Goal: Task Accomplishment & Management: Manage account settings

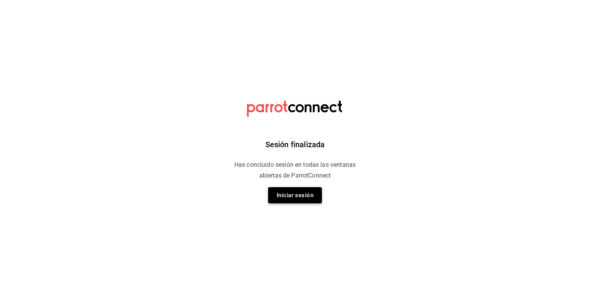
click at [299, 192] on button "Iniciar sesión" at bounding box center [295, 195] width 54 height 16
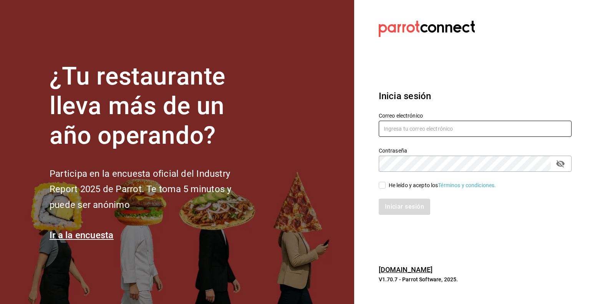
click at [432, 130] on input "text" at bounding box center [474, 129] width 193 height 16
type input "multiuser@pickup.com"
click at [383, 182] on input "He leído y acepto los Términos y condiciones." at bounding box center [381, 185] width 7 height 7
checkbox input "true"
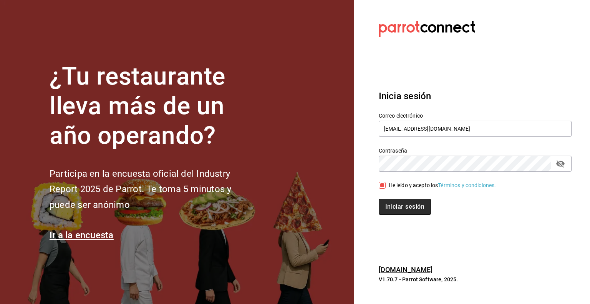
click at [390, 201] on button "Iniciar sesión" at bounding box center [404, 206] width 52 height 16
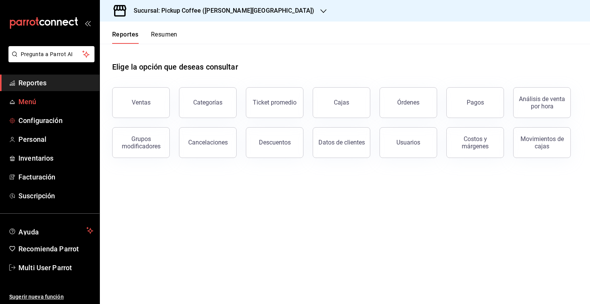
click at [28, 106] on span "Menú" at bounding box center [55, 101] width 75 height 10
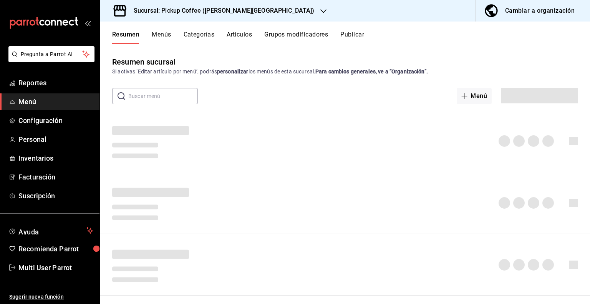
click at [536, 10] on div "Cambiar a organización" at bounding box center [539, 10] width 69 height 11
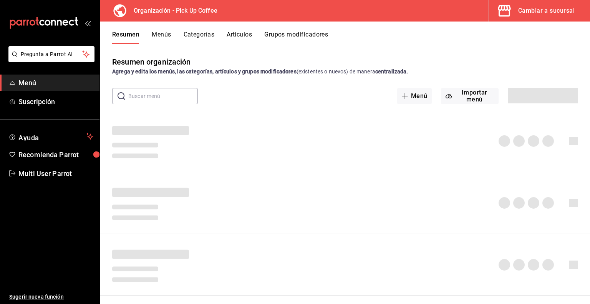
click at [236, 34] on button "Artículos" at bounding box center [238, 37] width 25 height 13
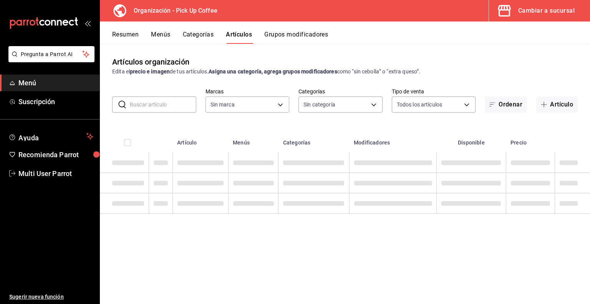
click at [156, 105] on input "text" at bounding box center [163, 104] width 66 height 15
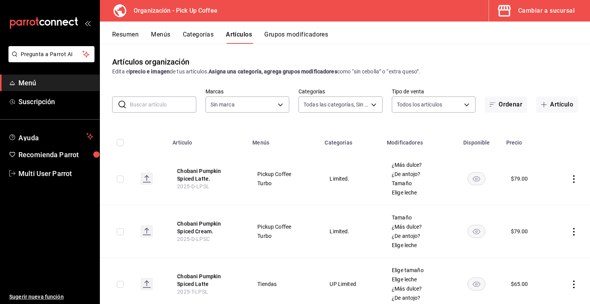
type input "c9d413e4-896b-4e01-b7ba-c27fb3d7136e,de7195ea-b0d3-46a8-84c6-20047ee91d8a,acdad…"
type input "be2dd662-c872-4fc9-aaab-377dbd4a662e"
type input "protein"
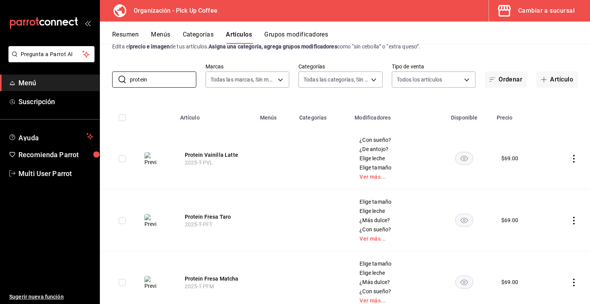
scroll to position [38, 0]
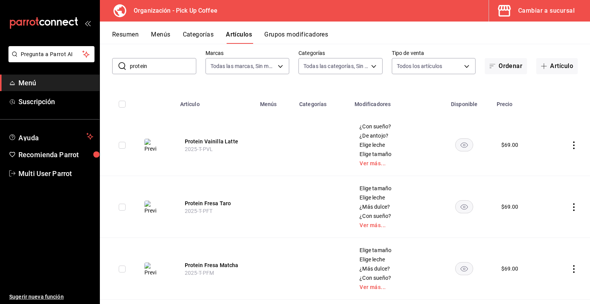
click at [570, 145] on icon "actions" at bounding box center [574, 145] width 8 height 8
click at [539, 198] on span "Eliminar" at bounding box center [545, 194] width 20 height 8
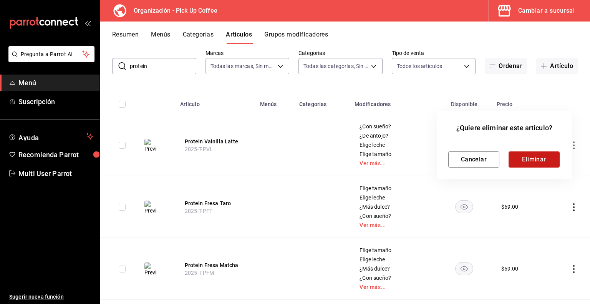
click at [535, 158] on button "Eliminar" at bounding box center [533, 159] width 51 height 16
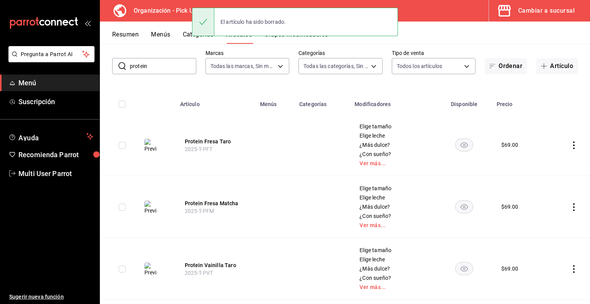
click at [570, 145] on icon "actions" at bounding box center [574, 145] width 8 height 8
click at [546, 193] on span "Eliminar" at bounding box center [545, 194] width 20 height 6
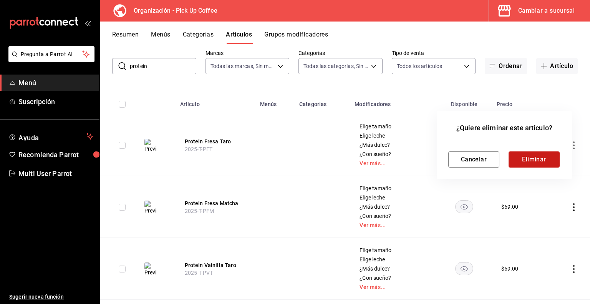
click at [536, 160] on button "Eliminar" at bounding box center [533, 159] width 51 height 16
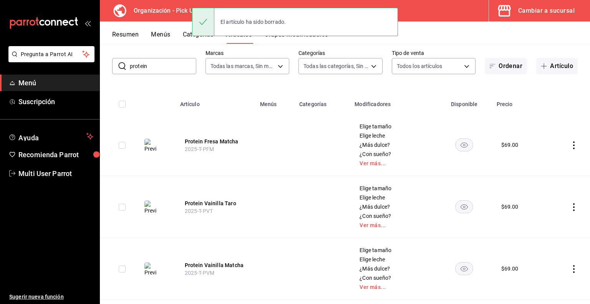
click at [573, 144] on icon "actions" at bounding box center [574, 145] width 2 height 8
click at [543, 192] on span "Eliminar" at bounding box center [545, 194] width 20 height 6
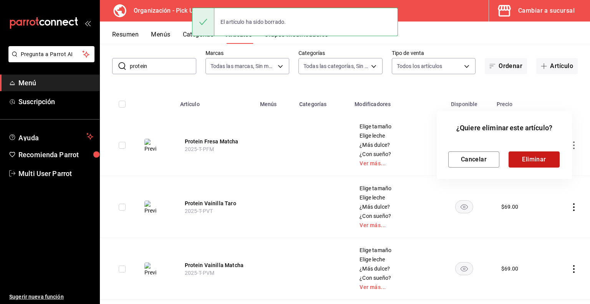
click at [535, 164] on button "Eliminar" at bounding box center [533, 159] width 51 height 16
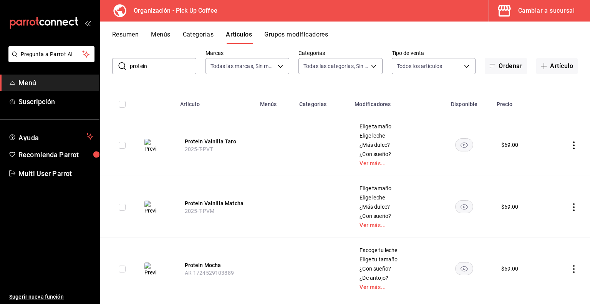
click at [570, 147] on icon "actions" at bounding box center [574, 145] width 8 height 8
click at [546, 194] on span "Eliminar" at bounding box center [545, 194] width 20 height 6
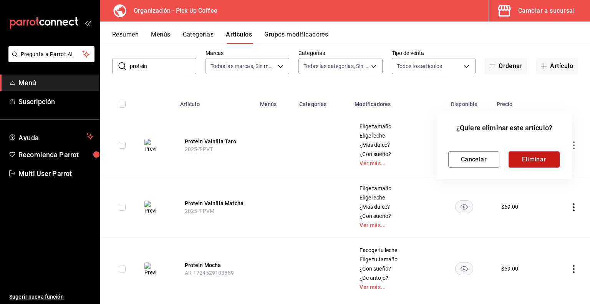
click at [540, 160] on button "Eliminar" at bounding box center [533, 159] width 51 height 16
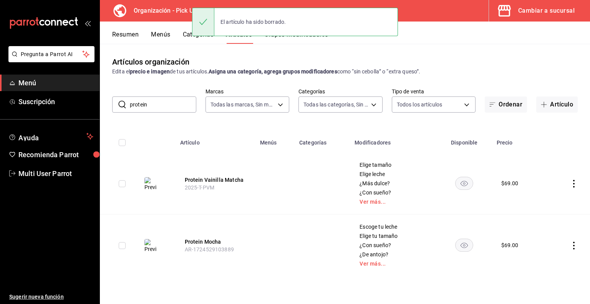
scroll to position [0, 0]
click at [571, 186] on icon "actions" at bounding box center [574, 184] width 8 height 8
click at [539, 233] on div at bounding box center [534, 233] width 14 height 8
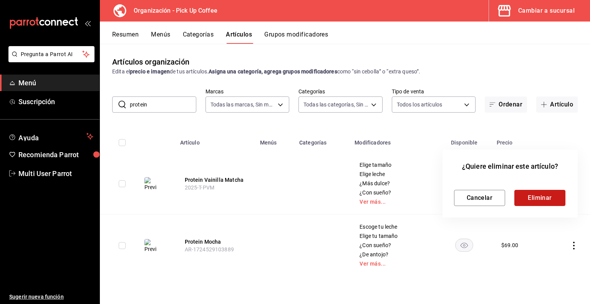
click at [541, 200] on button "Eliminar" at bounding box center [539, 198] width 51 height 16
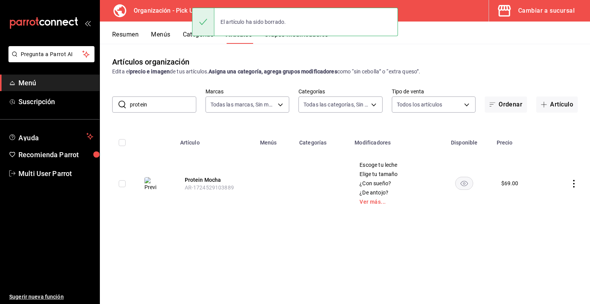
click at [572, 182] on icon "actions" at bounding box center [574, 184] width 8 height 8
click at [537, 233] on div at bounding box center [534, 233] width 14 height 8
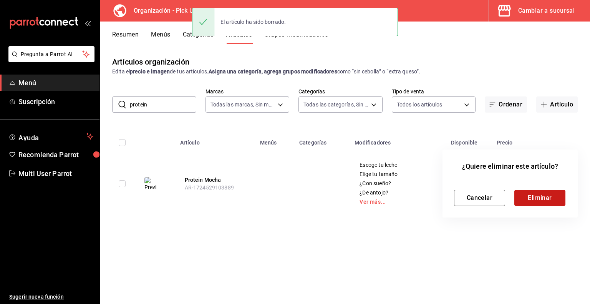
click at [537, 197] on button "Eliminar" at bounding box center [539, 198] width 51 height 16
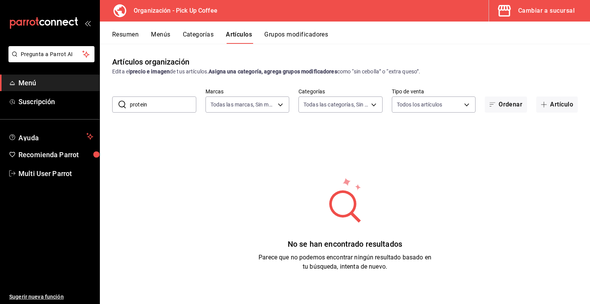
click at [551, 3] on button "Cambiar a sucursal" at bounding box center [536, 10] width 95 height 21
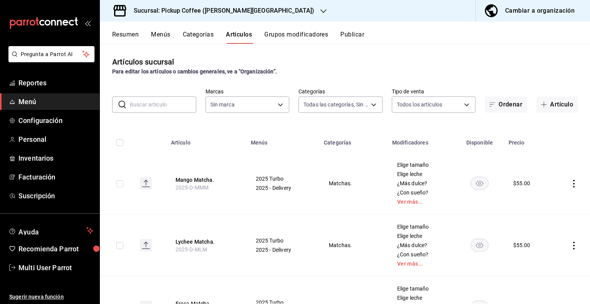
type input "c3e0db3c-9e82-4b41-aaa0-d7127144ec77,34d64d52-27b4-422f-859b-695c9d36d8b8,7296d…"
type input "42641ea9-70e5-4330-b1ca-0df1cb4a7cb4,08a372c9-aa76-4b85-813c-e23c8e8ee908"
click at [190, 6] on h3 "Sucursal: Pickup Coffee ([PERSON_NAME][GEOGRAPHIC_DATA])" at bounding box center [220, 10] width 187 height 9
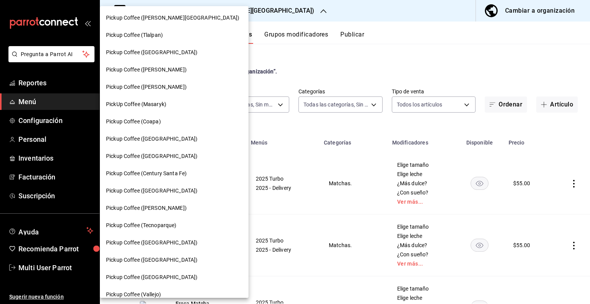
click at [154, 118] on span "Pickup Coffee (Coapa)" at bounding box center [133, 121] width 55 height 8
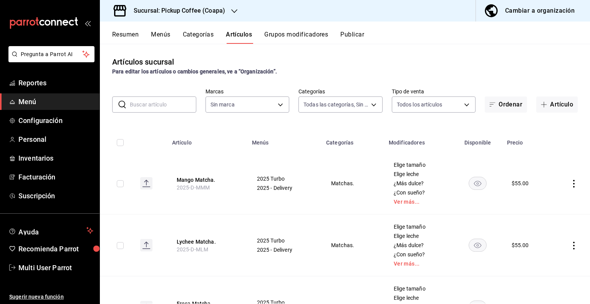
type input "9b5cd6ec-cb96-402b-b127-daf6359ee518,0ec9e5d0-a85f-4cf2-9044-f7e85d82d80b,14084…"
type input "52e57717-12eb-4172-84ce-468e54132493,9c43ac3e-7857-4e6b-8ef8-61a6cf7bb592"
click at [170, 107] on input "text" at bounding box center [163, 104] width 66 height 15
type input "protein"
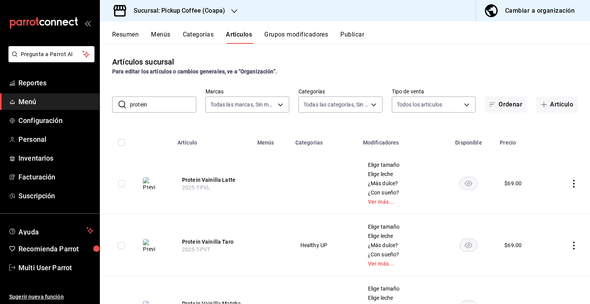
click at [162, 33] on button "Menús" at bounding box center [160, 37] width 19 height 13
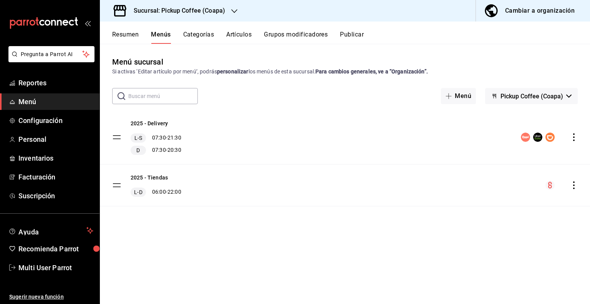
click at [130, 34] on button "Resumen" at bounding box center [125, 37] width 26 height 13
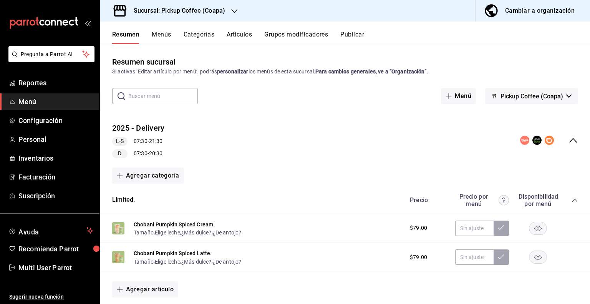
click at [569, 140] on icon "collapse-menu-row" at bounding box center [573, 140] width 8 height 5
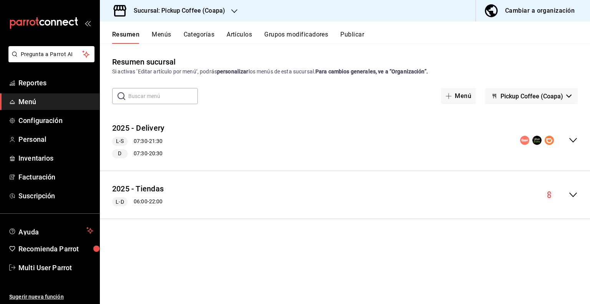
click at [242, 38] on button "Artículos" at bounding box center [238, 37] width 25 height 13
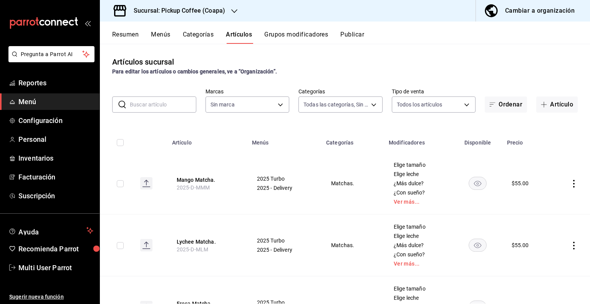
type input "9b5cd6ec-cb96-402b-b127-daf6359ee518,0ec9e5d0-a85f-4cf2-9044-f7e85d82d80b,14084…"
type input "52e57717-12eb-4172-84ce-468e54132493,9c43ac3e-7857-4e6b-8ef8-61a6cf7bb592"
click at [173, 106] on input "text" at bounding box center [163, 104] width 66 height 15
type input "protein"
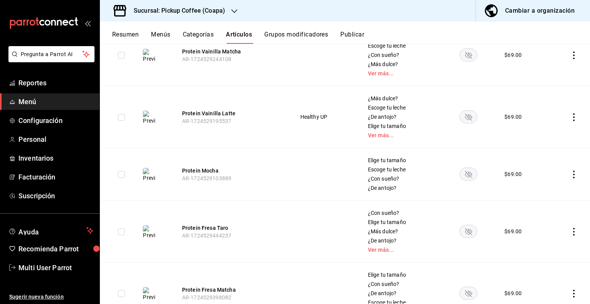
scroll to position [537, 0]
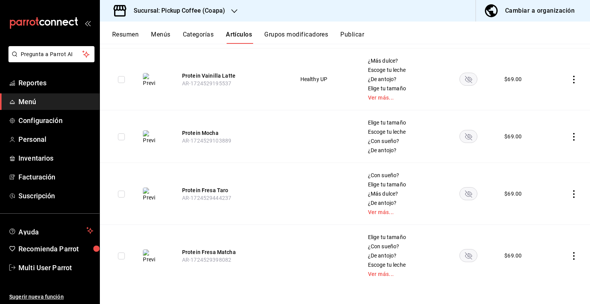
click at [570, 81] on icon "actions" at bounding box center [574, 80] width 8 height 8
click at [540, 129] on span "Eliminar" at bounding box center [545, 128] width 20 height 6
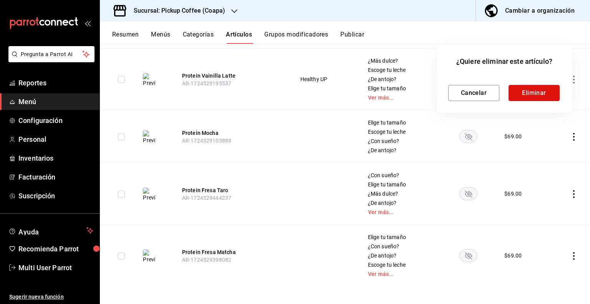
drag, startPoint x: 535, startPoint y: 92, endPoint x: 475, endPoint y: 100, distance: 60.5
click at [533, 92] on button "Eliminar" at bounding box center [533, 93] width 51 height 16
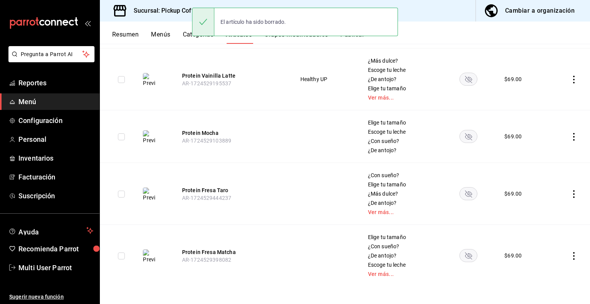
scroll to position [475, 0]
click at [122, 81] on input "checkbox" at bounding box center [121, 79] width 7 height 7
checkbox input "true"
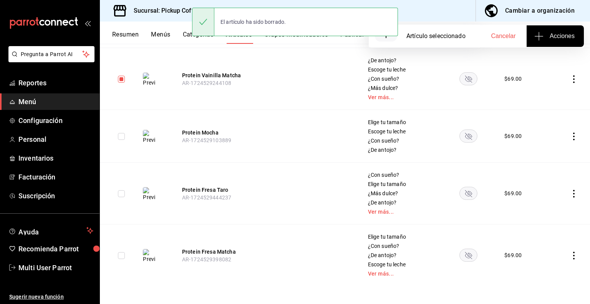
click at [121, 135] on input "checkbox" at bounding box center [121, 136] width 7 height 7
checkbox input "true"
click at [538, 38] on icon "button" at bounding box center [538, 35] width 9 height 9
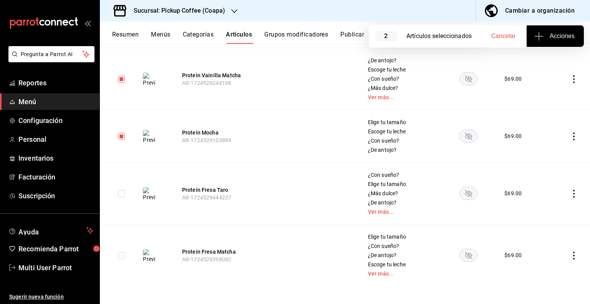
click at [570, 79] on icon "actions" at bounding box center [574, 79] width 8 height 8
click at [547, 127] on span "Eliminar" at bounding box center [545, 127] width 20 height 6
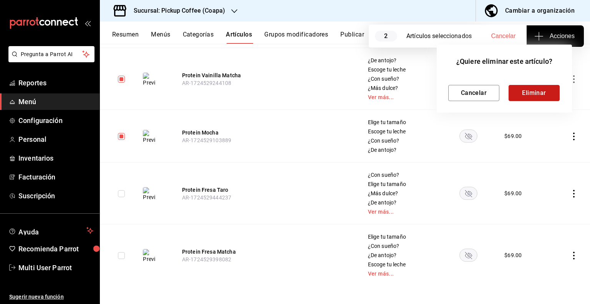
drag, startPoint x: 545, startPoint y: 100, endPoint x: 560, endPoint y: 91, distance: 17.3
click at [545, 100] on button "Eliminar" at bounding box center [533, 93] width 51 height 16
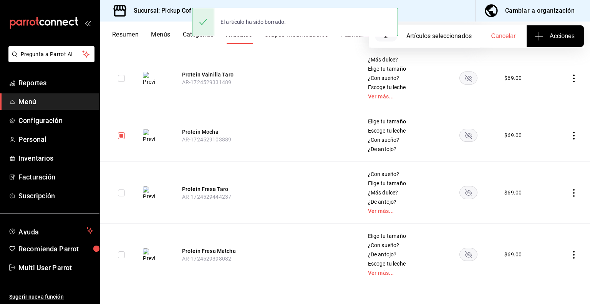
scroll to position [413, 0]
click at [570, 78] on icon "actions" at bounding box center [574, 79] width 8 height 8
click at [545, 132] on li "Eliminar" at bounding box center [538, 128] width 46 height 16
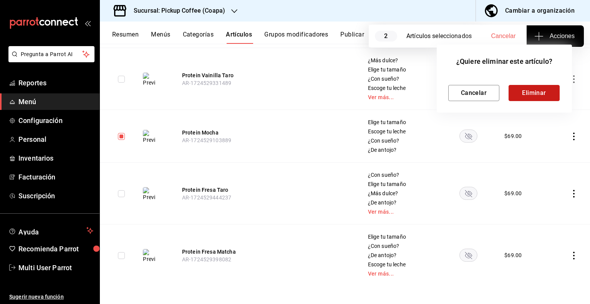
click at [542, 100] on button "Eliminar" at bounding box center [533, 93] width 51 height 16
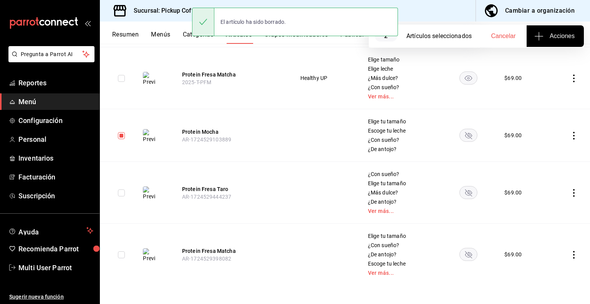
scroll to position [352, 0]
click at [122, 137] on input "checkbox" at bounding box center [121, 136] width 7 height 7
checkbox input "false"
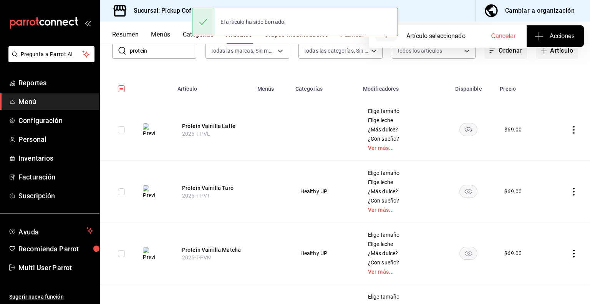
scroll to position [45, 0]
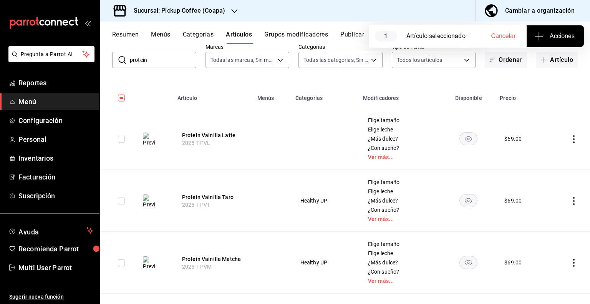
click at [573, 139] on icon "actions" at bounding box center [574, 139] width 2 height 8
click at [545, 188] on span "Eliminar" at bounding box center [545, 188] width 20 height 6
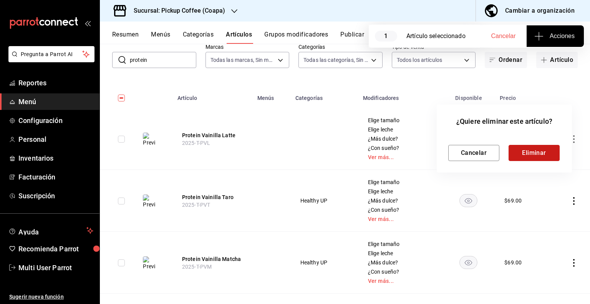
click at [532, 150] on button "Eliminar" at bounding box center [533, 153] width 51 height 16
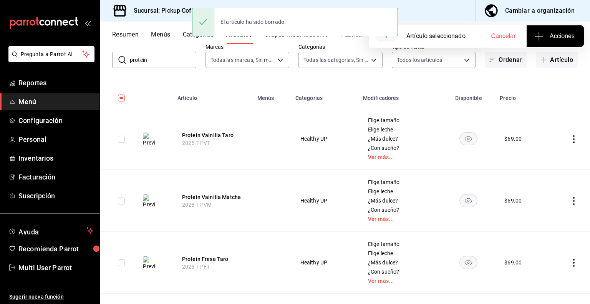
click at [570, 137] on icon "actions" at bounding box center [574, 139] width 8 height 8
click at [543, 187] on span "Eliminar" at bounding box center [545, 188] width 20 height 6
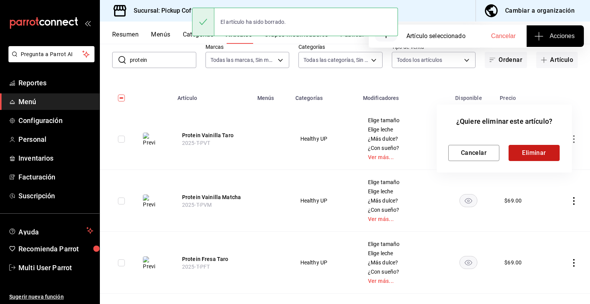
click at [540, 153] on button "Eliminar" at bounding box center [533, 153] width 51 height 16
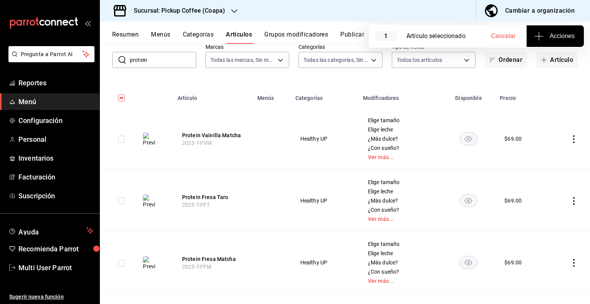
click at [573, 139] on icon "actions" at bounding box center [574, 139] width 2 height 8
click at [547, 192] on span "Eliminar" at bounding box center [545, 188] width 20 height 8
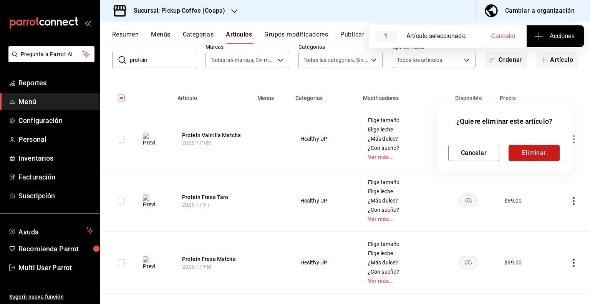
click at [526, 154] on button "Eliminar" at bounding box center [533, 153] width 51 height 16
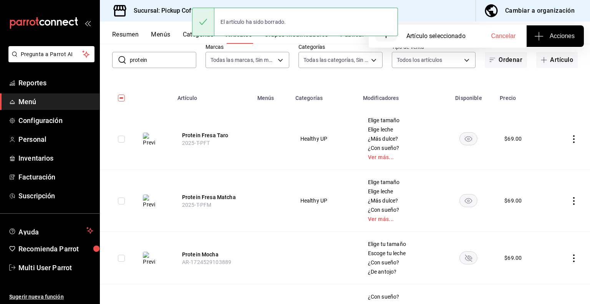
click at [573, 139] on icon "actions" at bounding box center [574, 139] width 2 height 8
click at [547, 185] on span "Eliminar" at bounding box center [545, 188] width 20 height 6
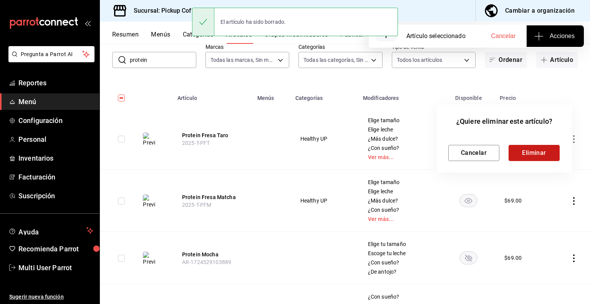
click at [537, 156] on button "Eliminar" at bounding box center [533, 153] width 51 height 16
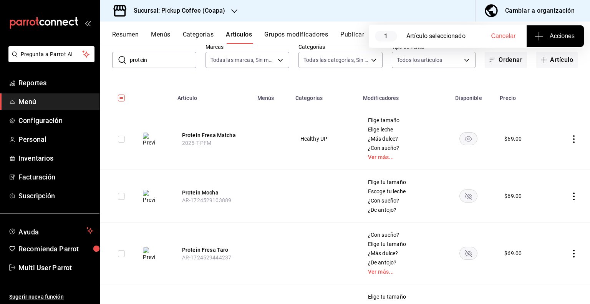
click at [573, 142] on icon "actions" at bounding box center [574, 139] width 2 height 8
click at [543, 188] on span "Eliminar" at bounding box center [545, 188] width 20 height 6
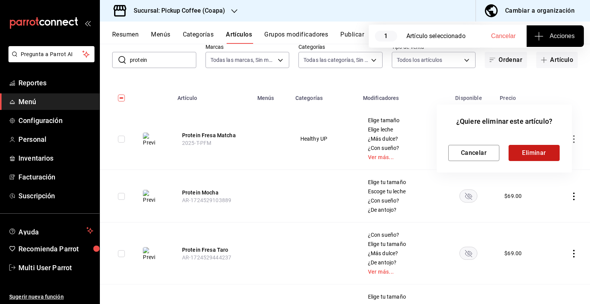
click at [534, 152] on button "Eliminar" at bounding box center [533, 153] width 51 height 16
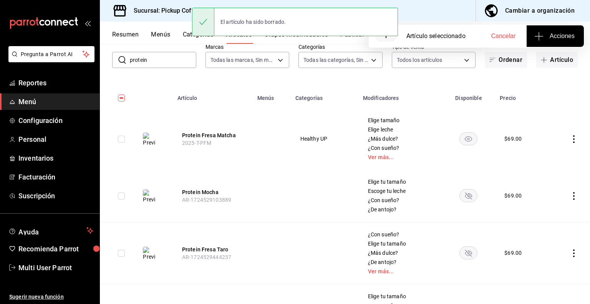
scroll to position [43, 0]
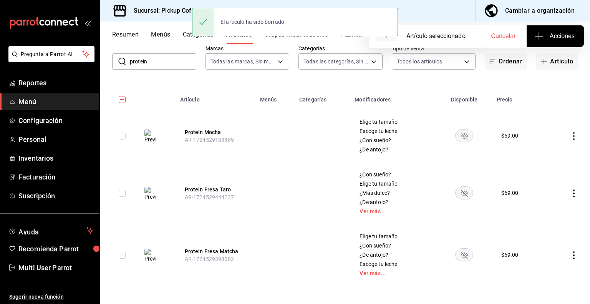
click at [573, 136] on icon "actions" at bounding box center [574, 136] width 2 height 8
click at [545, 180] on li "Eliminar" at bounding box center [538, 185] width 46 height 16
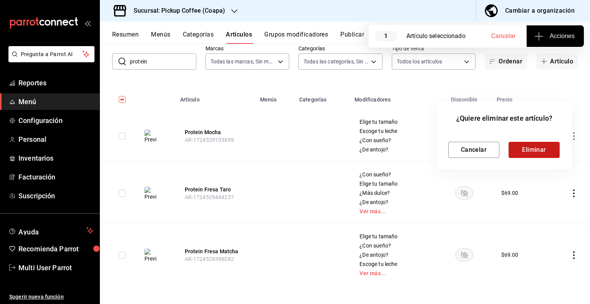
click at [539, 155] on button "Eliminar" at bounding box center [533, 150] width 51 height 16
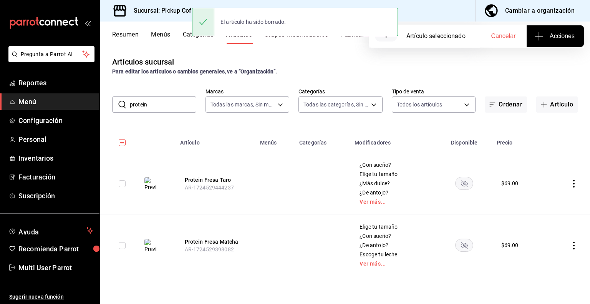
scroll to position [0, 0]
click at [573, 186] on icon "actions" at bounding box center [574, 184] width 8 height 8
click at [550, 228] on li "Eliminar" at bounding box center [543, 233] width 46 height 16
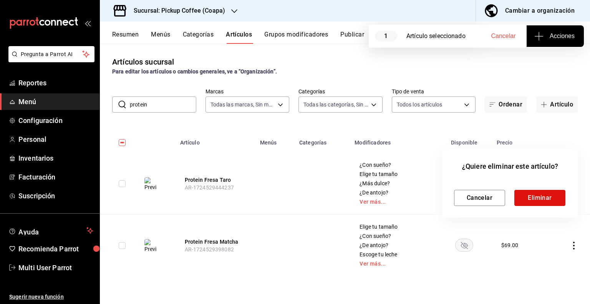
drag, startPoint x: 543, startPoint y: 198, endPoint x: 547, endPoint y: 196, distance: 4.0
click at [543, 198] on button "Eliminar" at bounding box center [539, 198] width 51 height 16
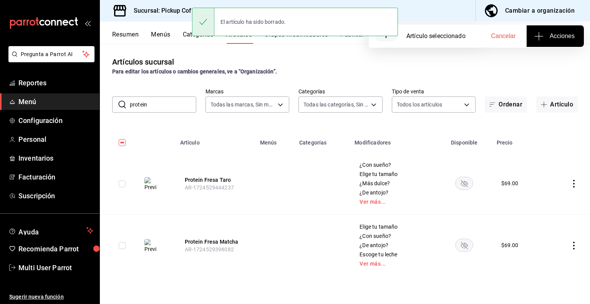
checkbox input "true"
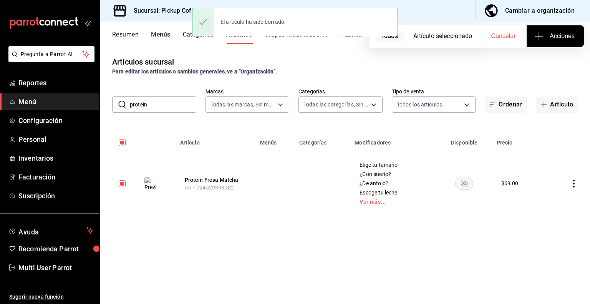
click at [572, 184] on icon "actions" at bounding box center [574, 184] width 8 height 8
click at [548, 231] on span "Eliminar" at bounding box center [550, 233] width 20 height 6
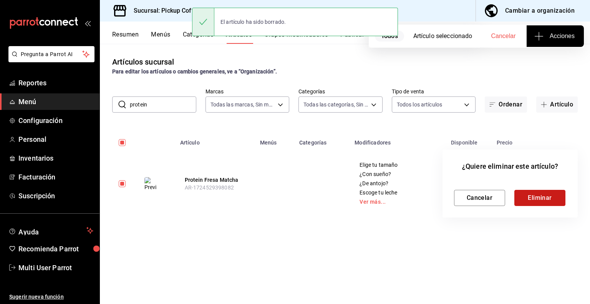
click at [537, 201] on button "Eliminar" at bounding box center [539, 198] width 51 height 16
